Goal: Task Accomplishment & Management: Complete application form

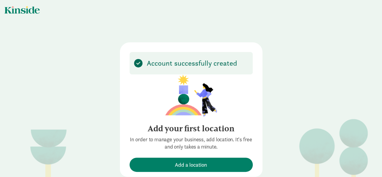
click at [25, 9] on div at bounding box center [22, 10] width 35 height 8
click at [27, 14] on div "Account successfully created Add your first location In order to manage your bu…" at bounding box center [191, 94] width 382 height 188
